Goal: Task Accomplishment & Management: Manage account settings

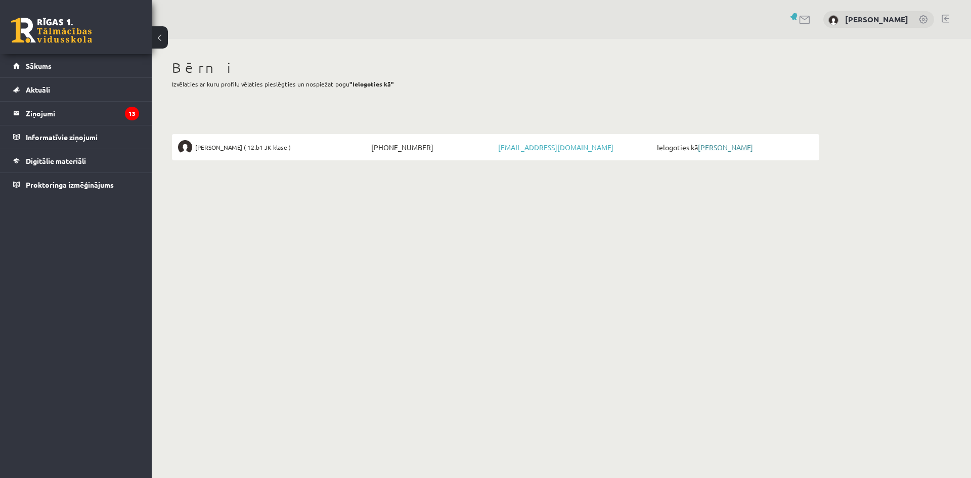
click at [724, 144] on link "[PERSON_NAME]" at bounding box center [725, 147] width 55 height 9
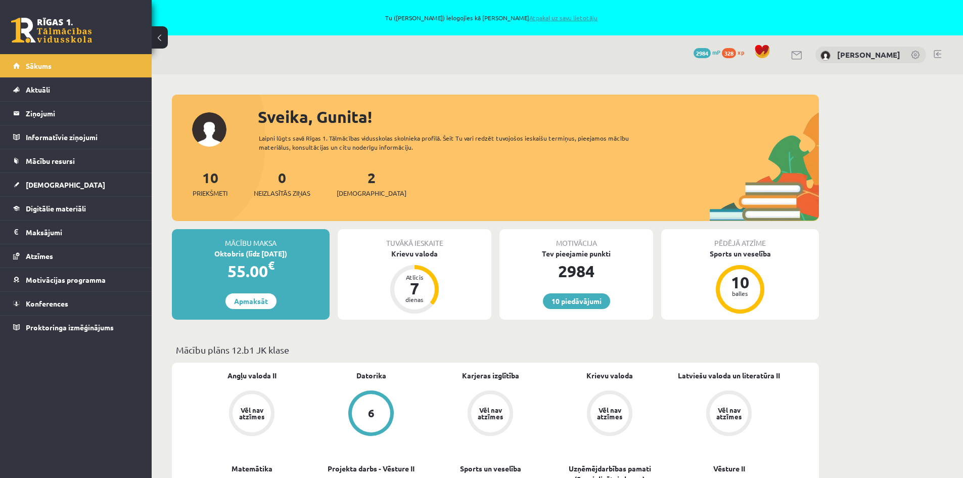
click at [560, 15] on link "Atpakaļ uz savu lietotāju" at bounding box center [564, 18] width 68 height 8
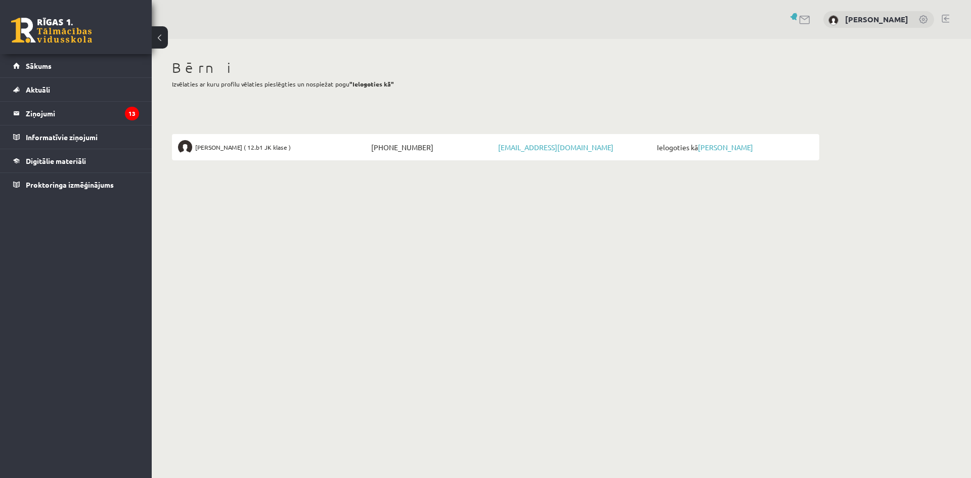
click at [944, 17] on link at bounding box center [946, 19] width 8 height 8
